Goal: Information Seeking & Learning: Learn about a topic

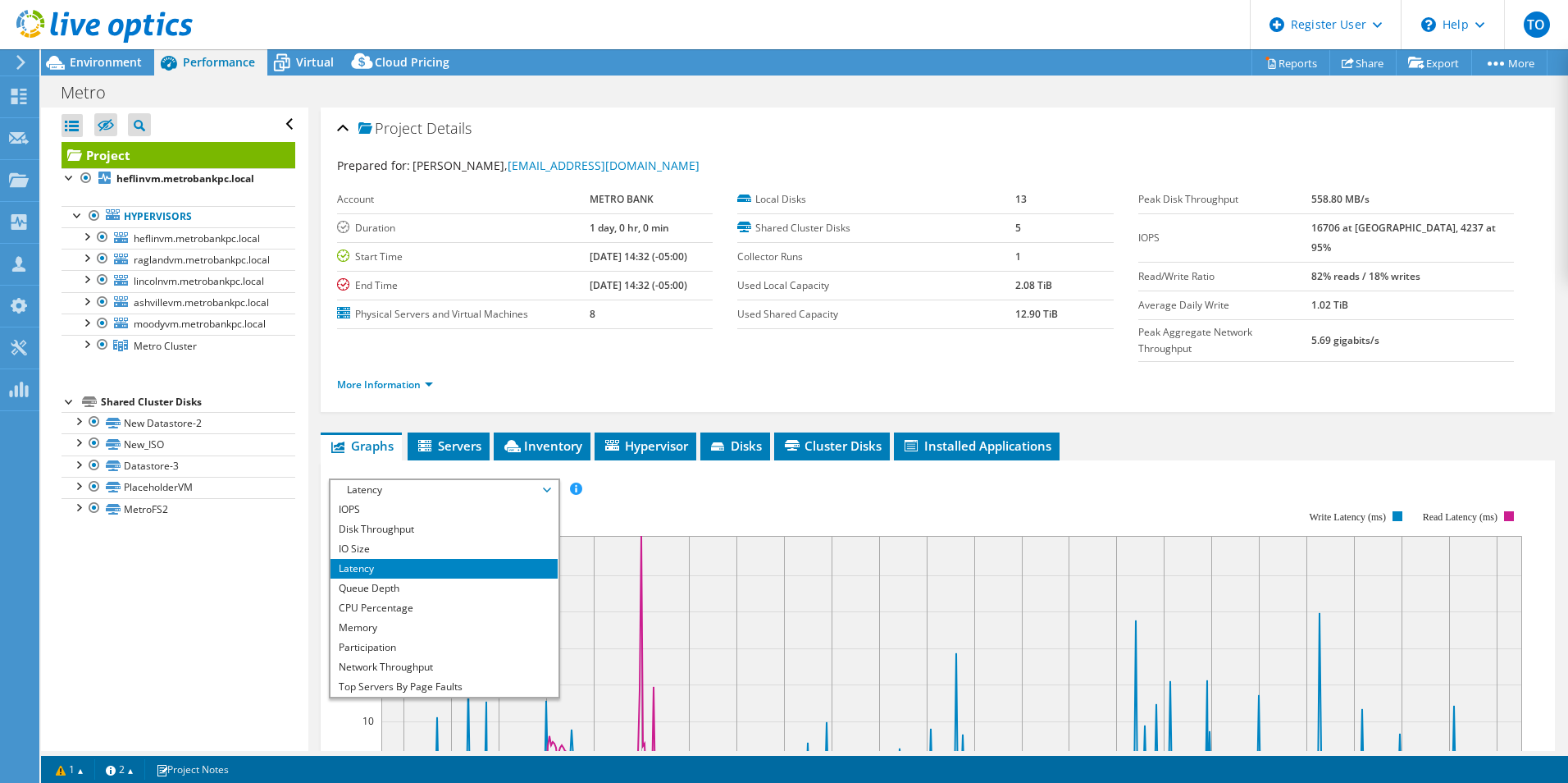
select select "USD"
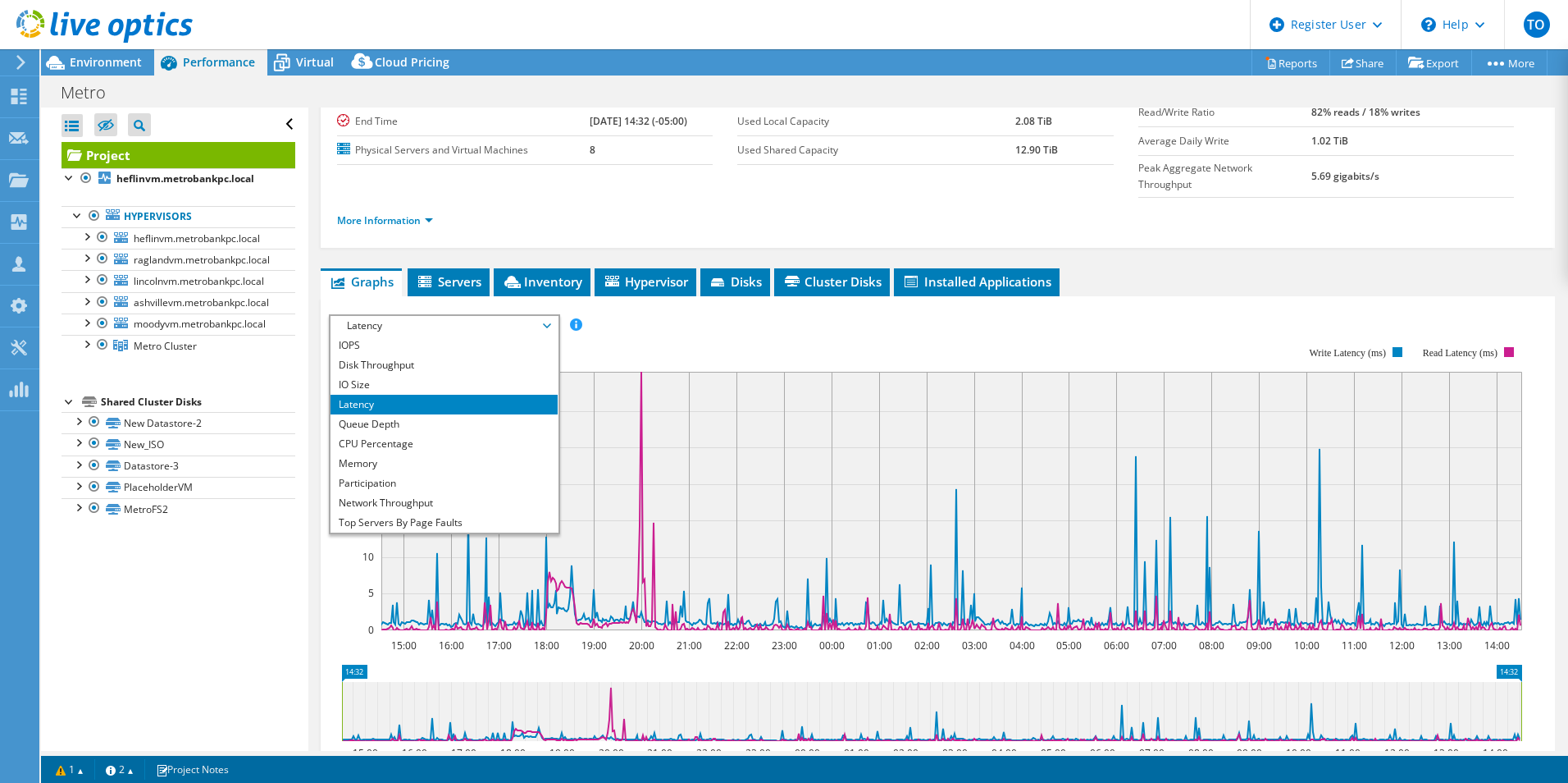
click at [121, 54] on div at bounding box center [96, 27] width 193 height 55
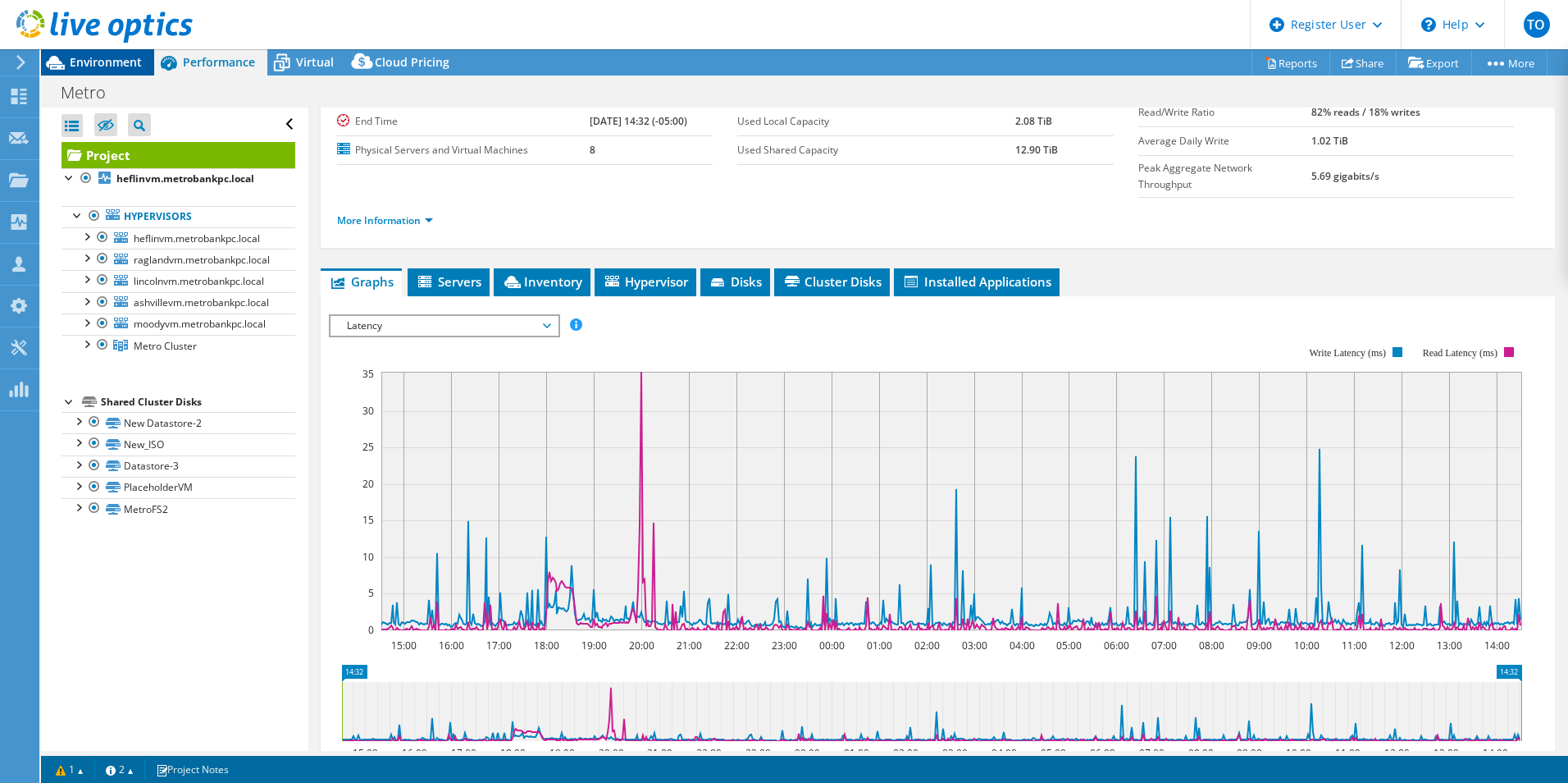
click at [134, 69] on span "Environment" at bounding box center [106, 61] width 73 height 15
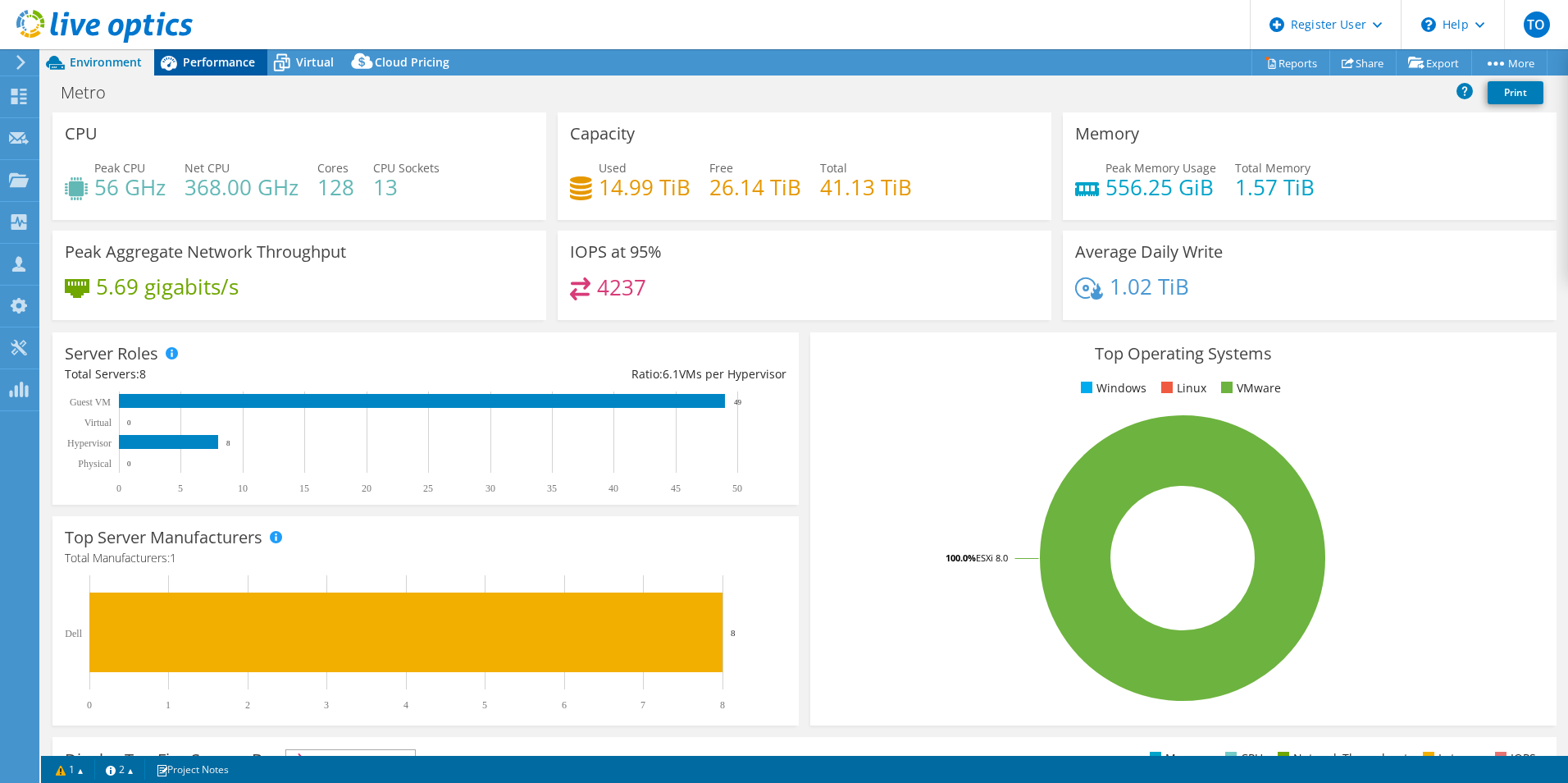
click at [208, 63] on span "Performance" at bounding box center [219, 61] width 73 height 15
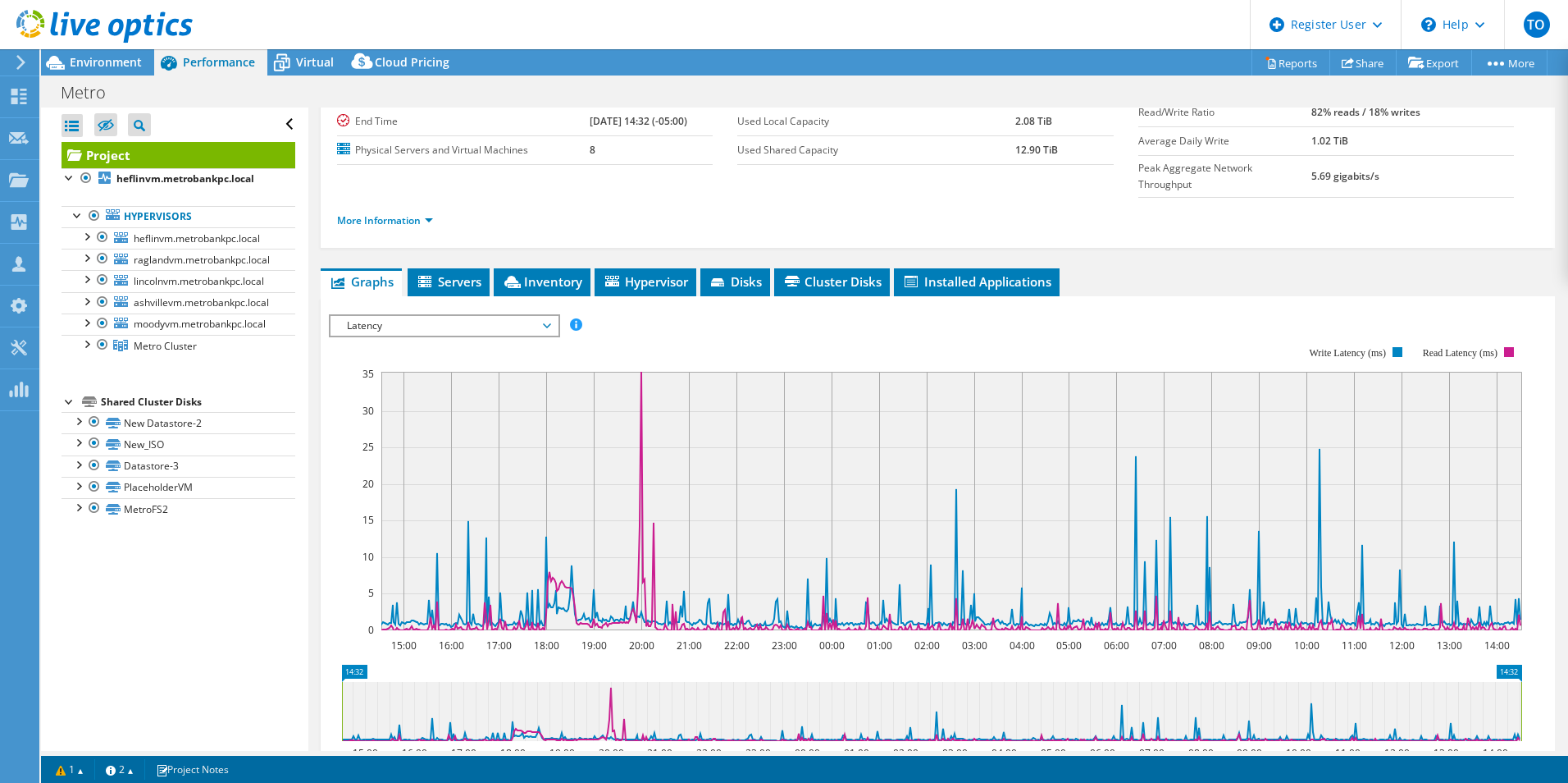
click at [377, 314] on div "Latency IOPS Disk Throughput IO Size Latency Queue Depth CPU Percentage Memory …" at bounding box center [444, 325] width 231 height 23
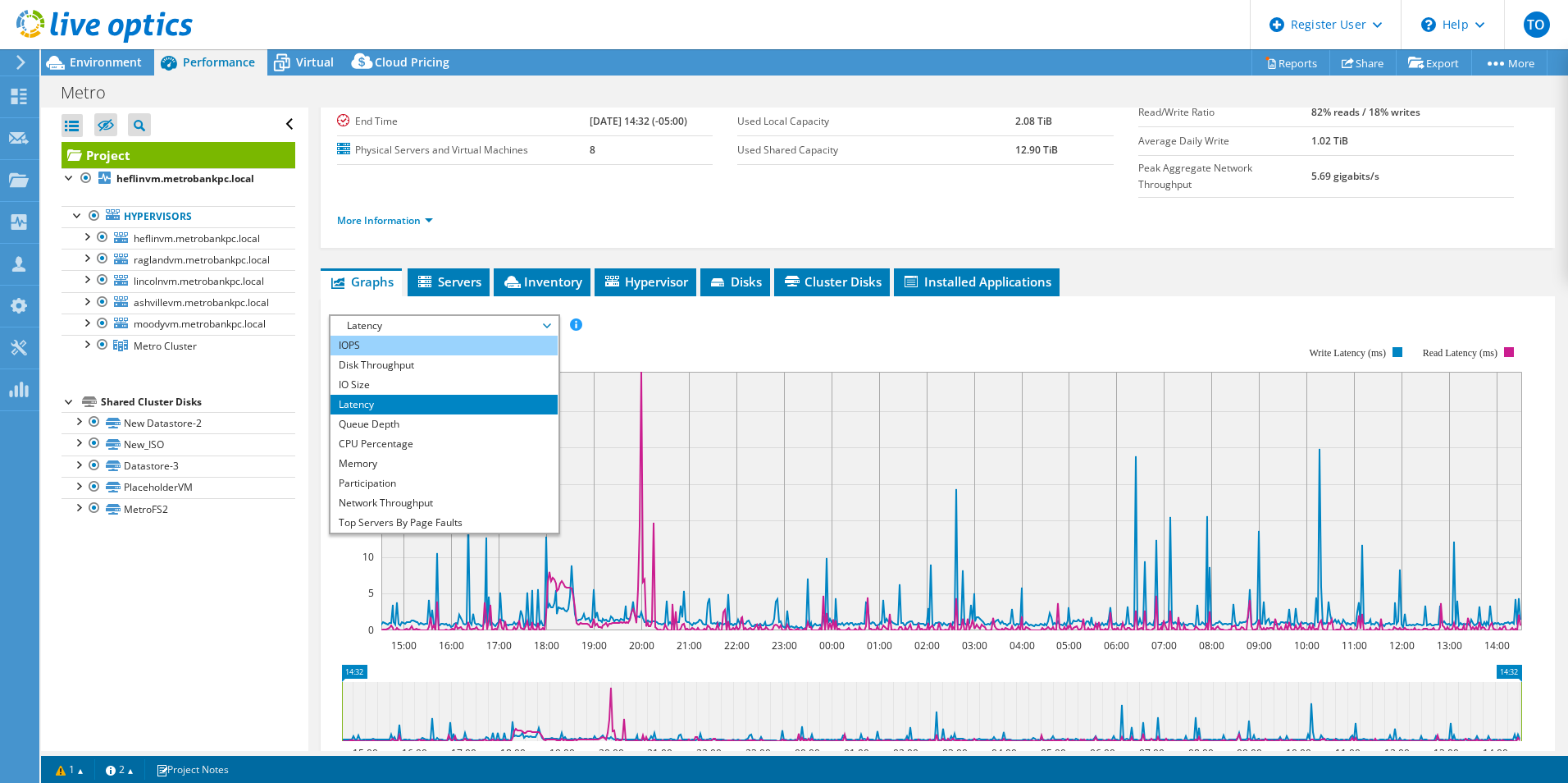
click at [382, 336] on li "IOPS" at bounding box center [444, 345] width 227 height 20
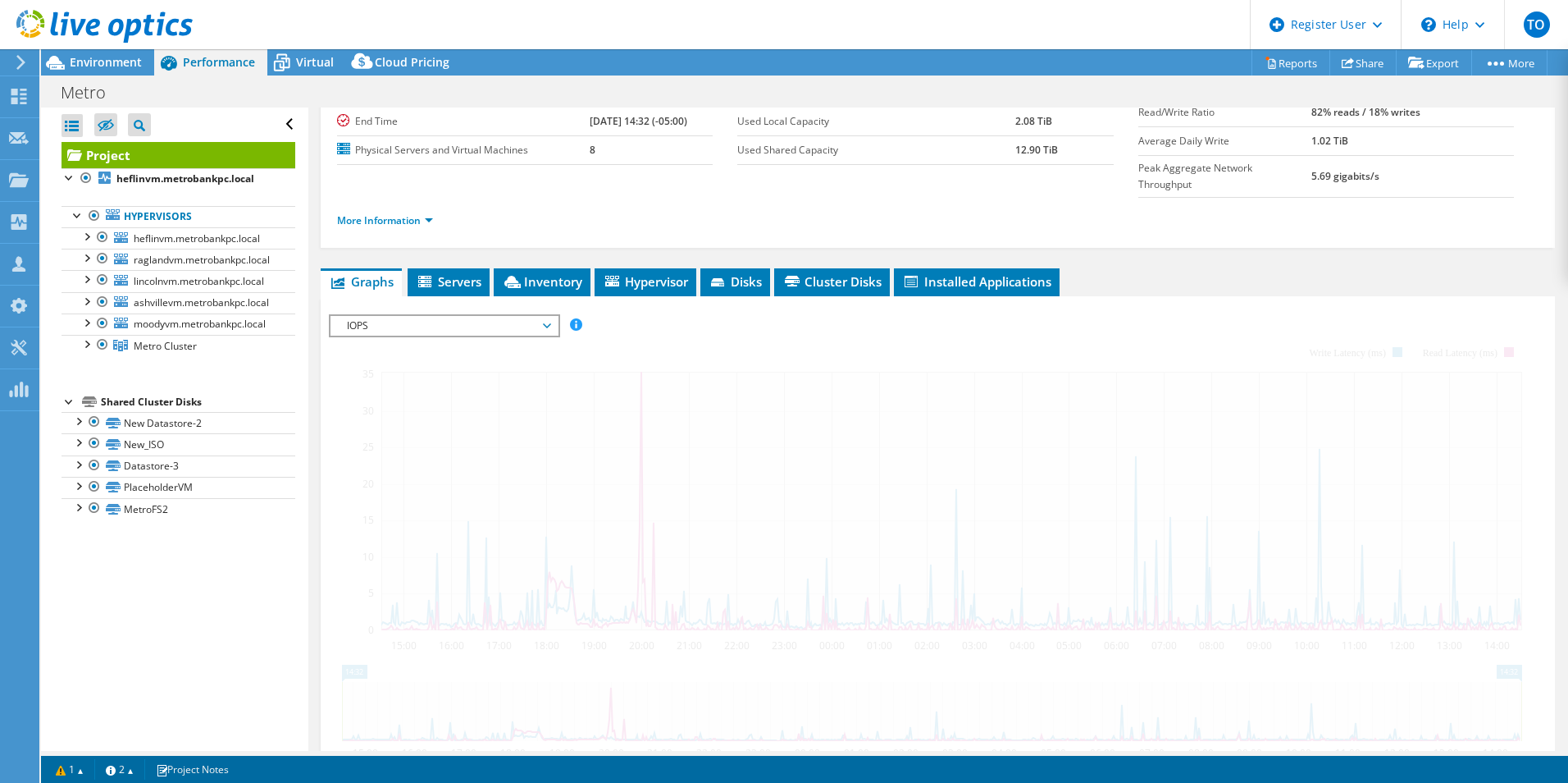
click at [464, 316] on span "IOPS" at bounding box center [444, 325] width 211 height 20
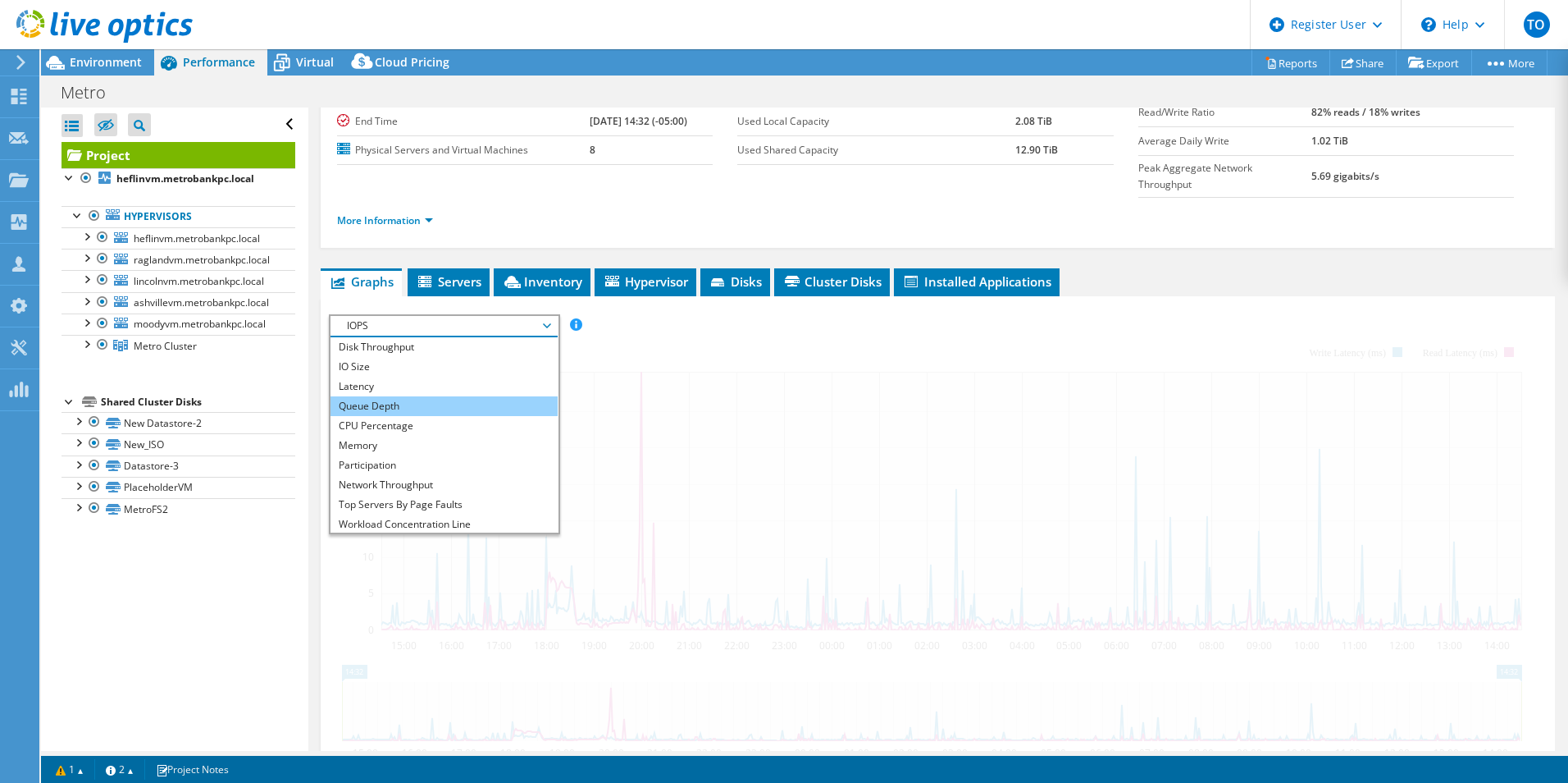
scroll to position [0, 0]
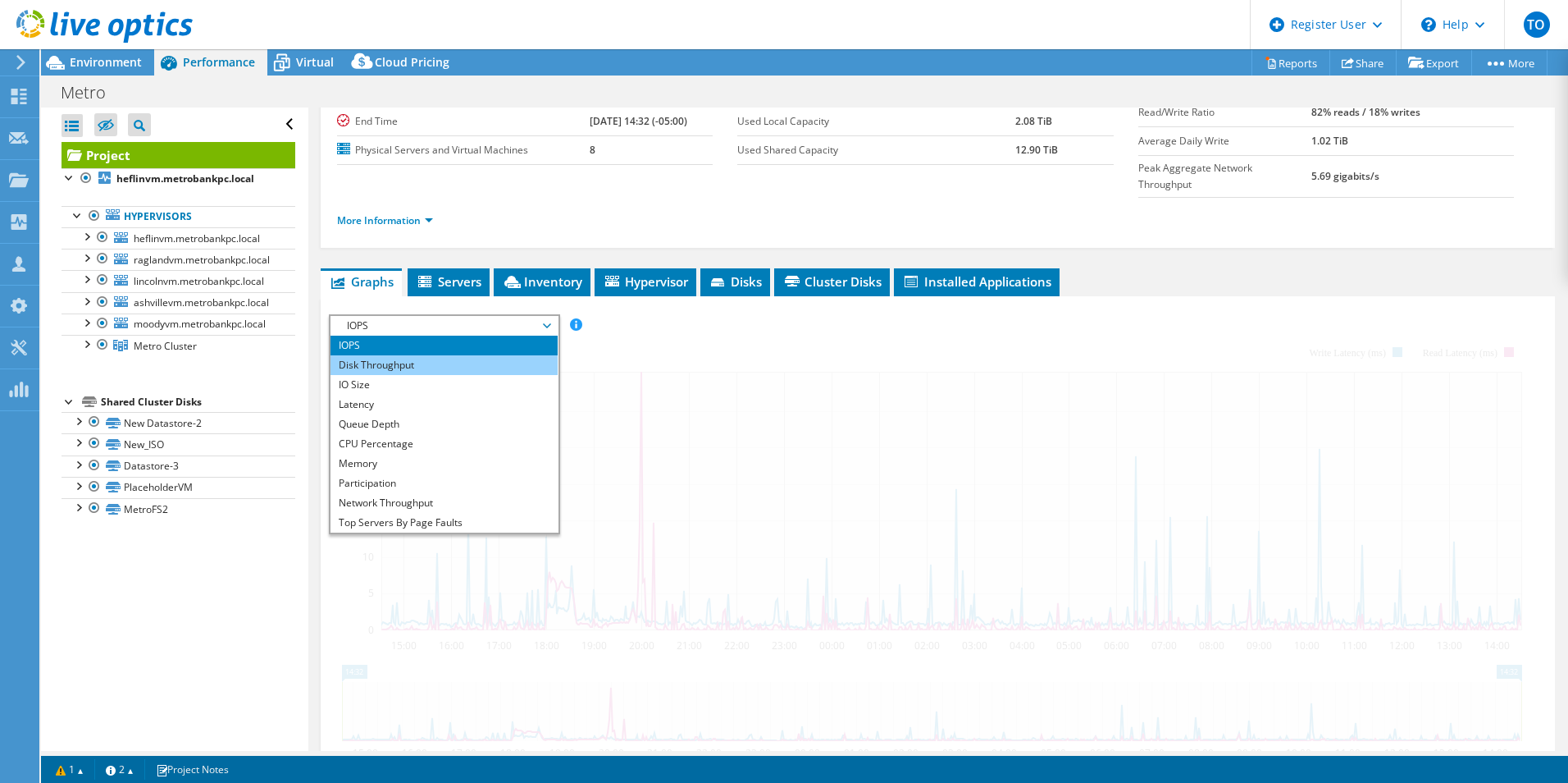
click at [425, 355] on li "Disk Throughput" at bounding box center [444, 365] width 227 height 20
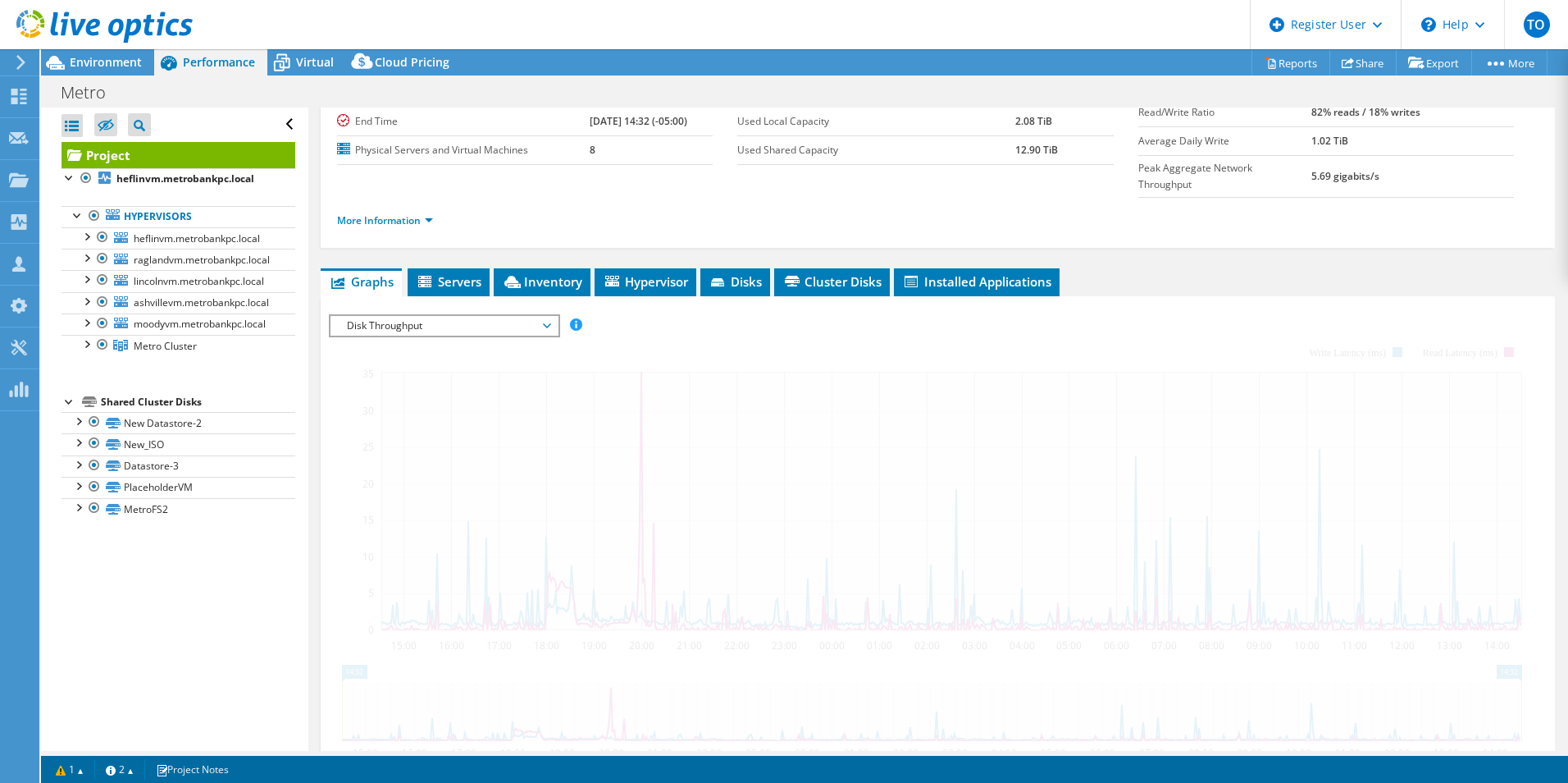
click at [423, 316] on span "Disk Throughput" at bounding box center [444, 325] width 211 height 20
